Goal: Task Accomplishment & Management: Manage account settings

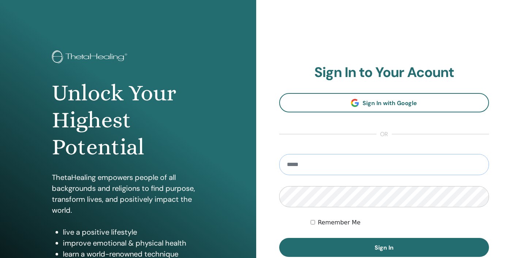
type input "**********"
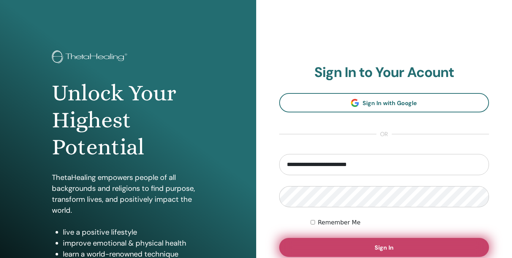
click at [389, 242] on button "Sign In" at bounding box center [384, 247] width 210 height 19
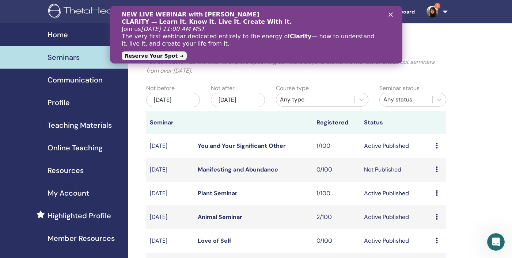
click at [390, 13] on icon "Close" at bounding box center [390, 14] width 4 height 4
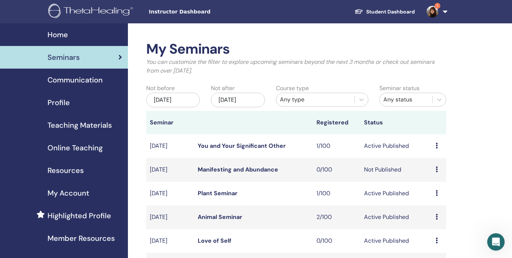
click at [432, 10] on img at bounding box center [433, 12] width 12 height 12
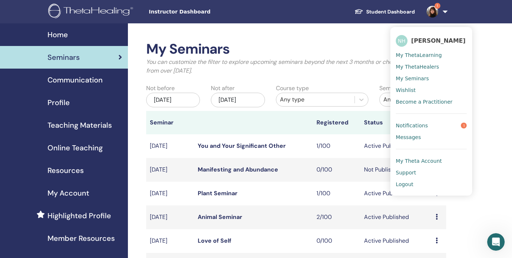
click at [415, 125] on span "Notifications" at bounding box center [412, 125] width 32 height 7
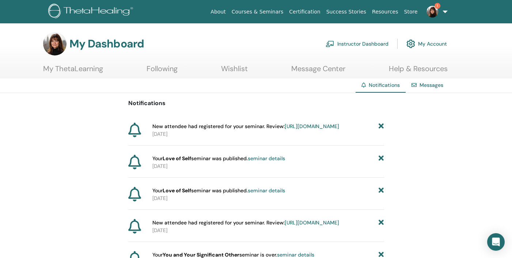
click at [361, 45] on link "Instructor Dashboard" at bounding box center [357, 44] width 63 height 16
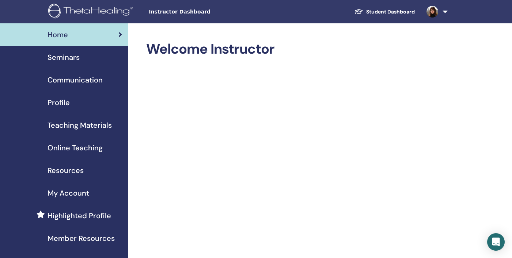
click at [67, 57] on span "Seminars" at bounding box center [64, 57] width 32 height 11
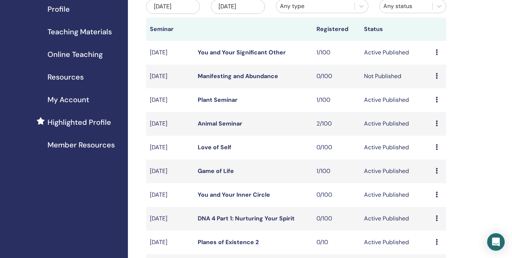
scroll to position [91, 0]
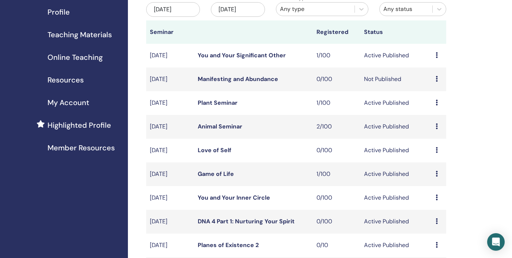
click at [235, 53] on link "You and Your Significant Other" at bounding box center [242, 56] width 88 height 8
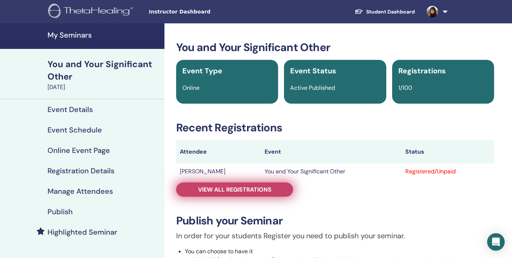
click at [239, 189] on span "View all registrations" at bounding box center [234, 190] width 73 height 8
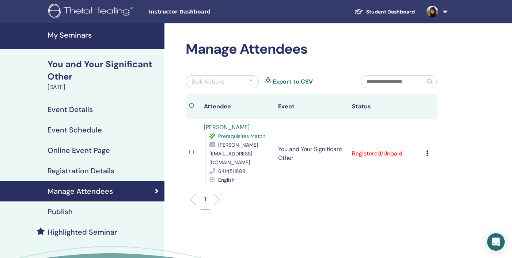
click at [427, 151] on icon at bounding box center [427, 154] width 2 height 6
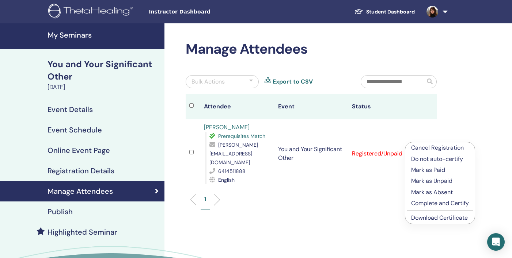
click at [423, 172] on p "Mark as Paid" at bounding box center [440, 170] width 58 height 9
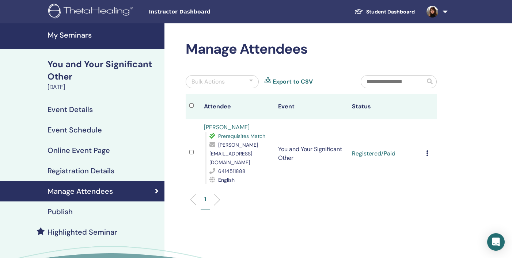
click at [76, 37] on h4 "My Seminars" at bounding box center [104, 35] width 113 height 9
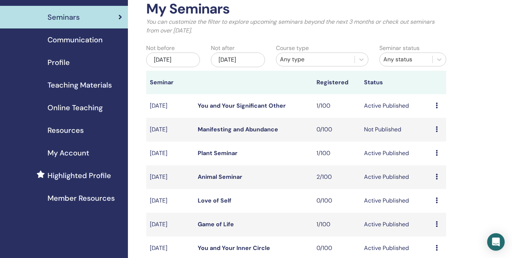
scroll to position [43, 0]
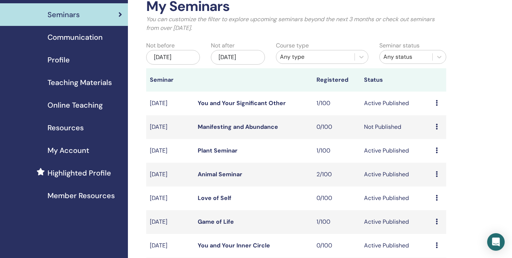
click at [437, 149] on icon at bounding box center [437, 151] width 2 height 6
click at [225, 149] on link "Plant Seminar" at bounding box center [218, 151] width 40 height 8
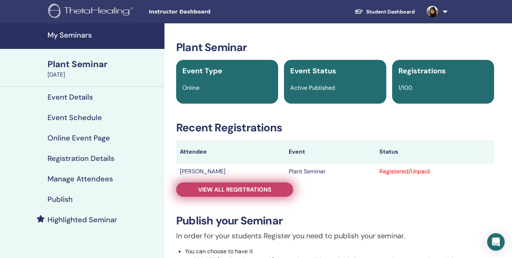
click at [243, 187] on span "View all registrations" at bounding box center [234, 190] width 73 height 8
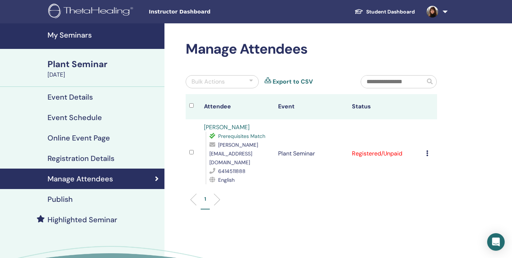
click at [428, 149] on div "Cancel Registration Do not auto-certify Mark as Paid Mark as Unpaid Mark as Abs…" at bounding box center [430, 153] width 8 height 9
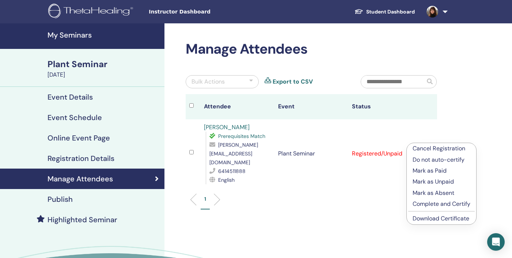
click at [440, 170] on p "Mark as Paid" at bounding box center [442, 171] width 58 height 9
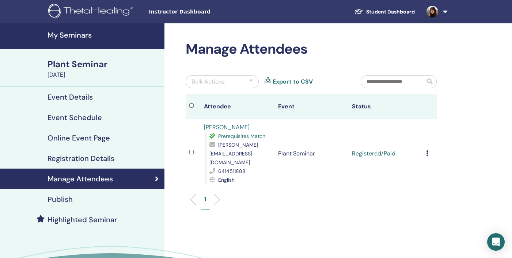
click at [75, 36] on h4 "My Seminars" at bounding box center [104, 35] width 113 height 9
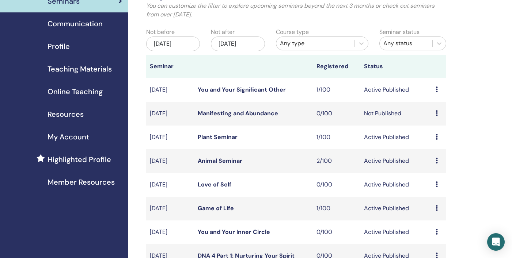
scroll to position [67, 0]
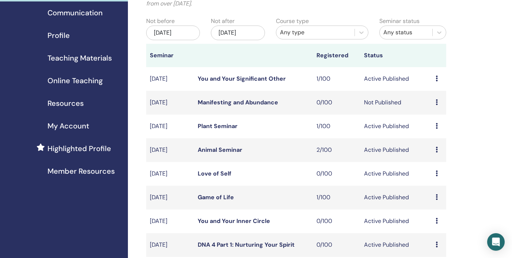
click at [436, 149] on icon at bounding box center [437, 150] width 2 height 6
click at [374, 150] on td "Active Published" at bounding box center [395, 151] width 71 height 24
click at [226, 150] on link "Animal Seminar" at bounding box center [220, 150] width 45 height 8
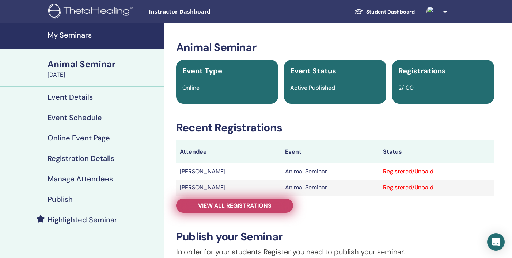
click at [245, 206] on span "View all registrations" at bounding box center [234, 206] width 73 height 8
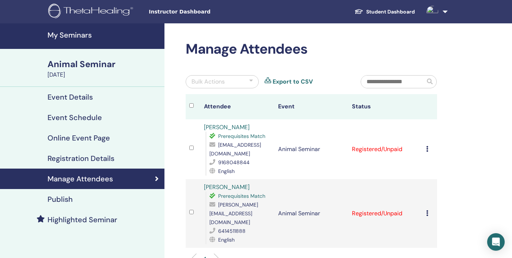
click at [425, 203] on td "Cancel Registration Do not auto-certify Mark as Paid Mark as Unpaid Mark as Abs…" at bounding box center [430, 213] width 15 height 69
click at [427, 211] on icon at bounding box center [427, 214] width 2 height 6
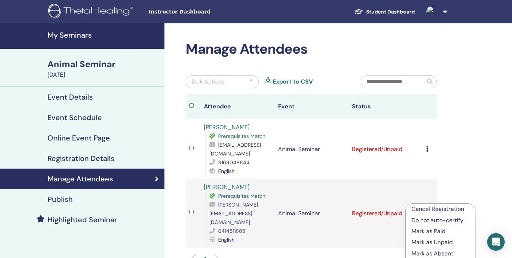
click at [440, 229] on p "Mark as Paid" at bounding box center [441, 231] width 58 height 9
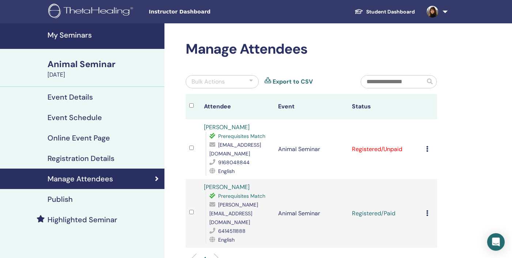
click at [85, 36] on h4 "My Seminars" at bounding box center [104, 35] width 113 height 9
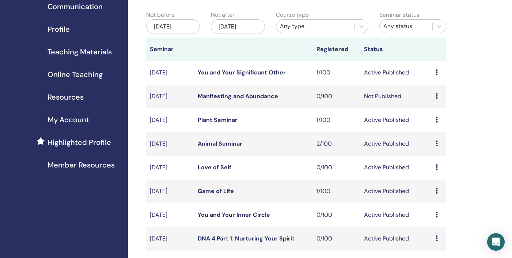
scroll to position [75, 0]
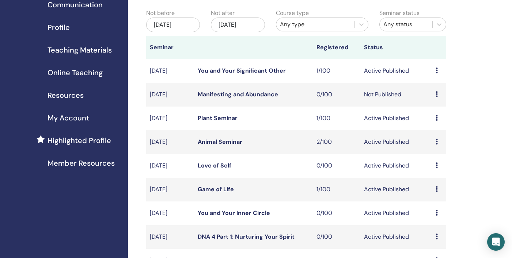
click at [215, 189] on link "Game of Life" at bounding box center [216, 190] width 36 height 8
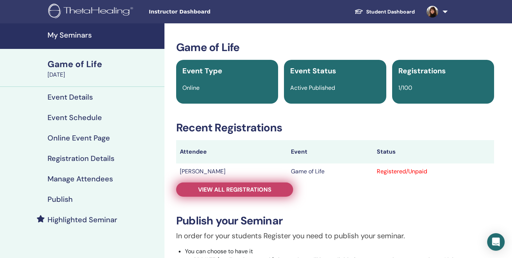
click at [243, 186] on link "View all registrations" at bounding box center [234, 190] width 117 height 14
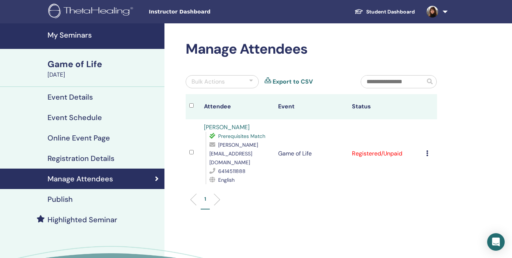
click at [427, 151] on icon at bounding box center [427, 154] width 2 height 6
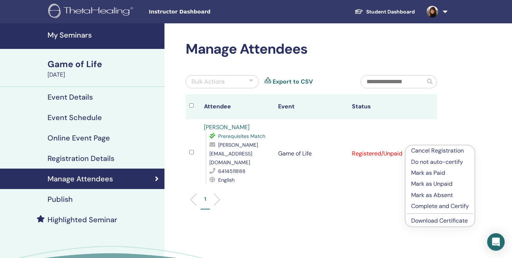
click at [428, 173] on p "Mark as Paid" at bounding box center [440, 173] width 58 height 9
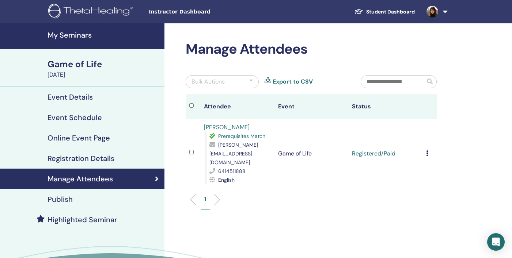
click at [69, 35] on h4 "My Seminars" at bounding box center [104, 35] width 113 height 9
